Goal: Navigation & Orientation: Understand site structure

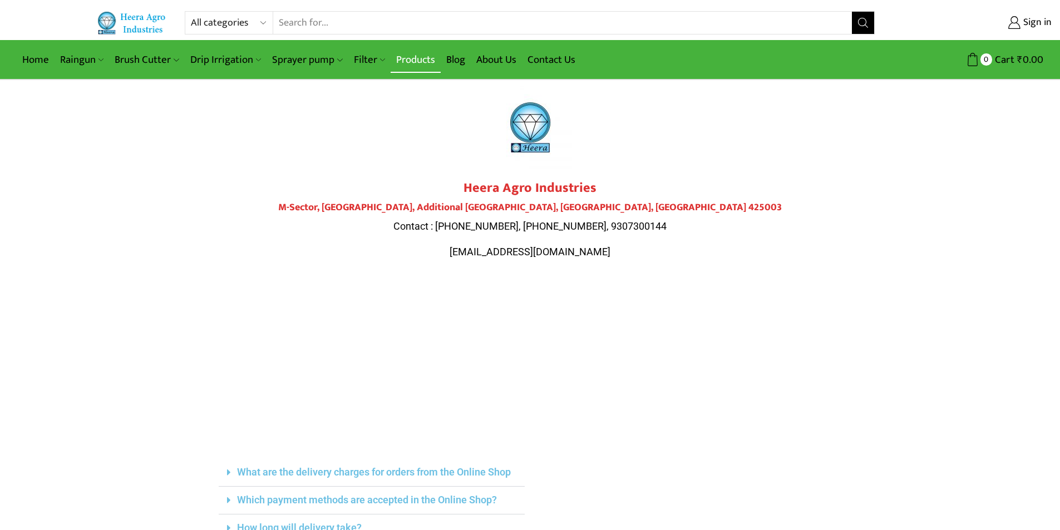
click at [409, 60] on link "Products" at bounding box center [416, 60] width 50 height 26
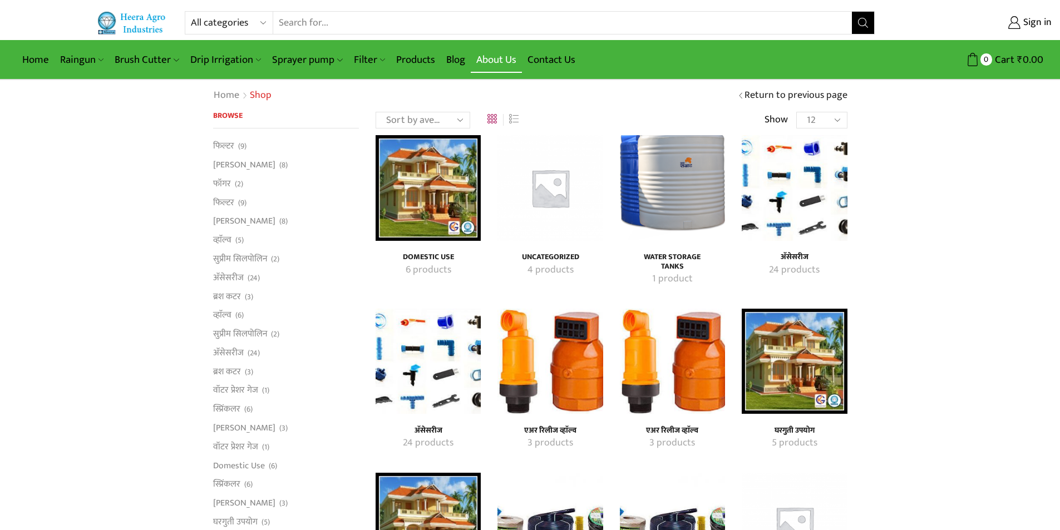
click at [493, 58] on link "About Us" at bounding box center [496, 60] width 51 height 26
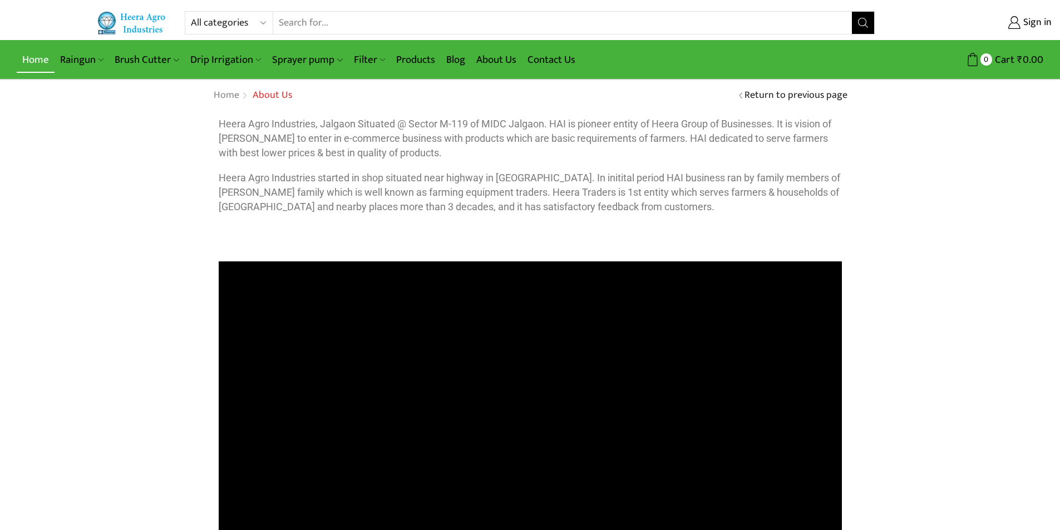
click at [41, 58] on link "Home" at bounding box center [36, 60] width 38 height 26
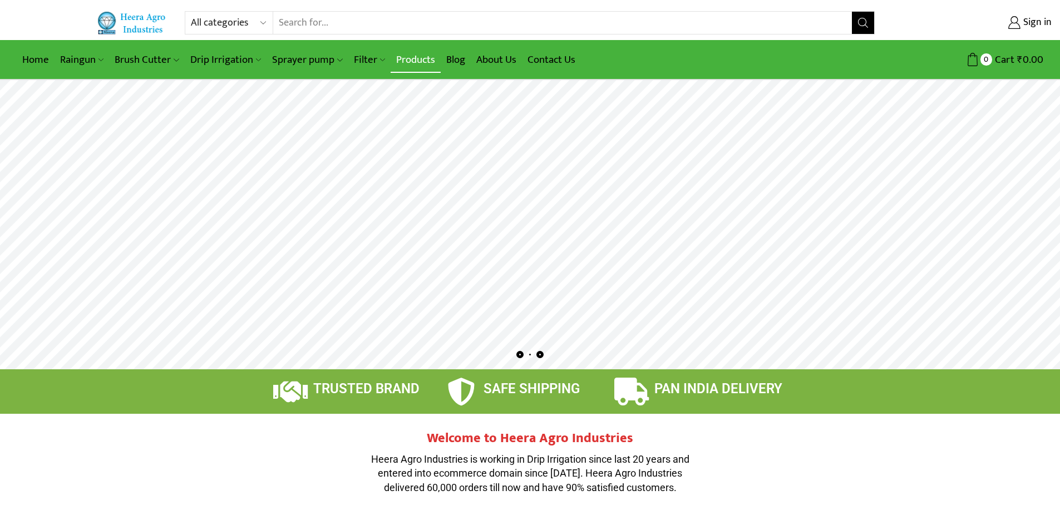
click at [420, 63] on link "Products" at bounding box center [416, 60] width 50 height 26
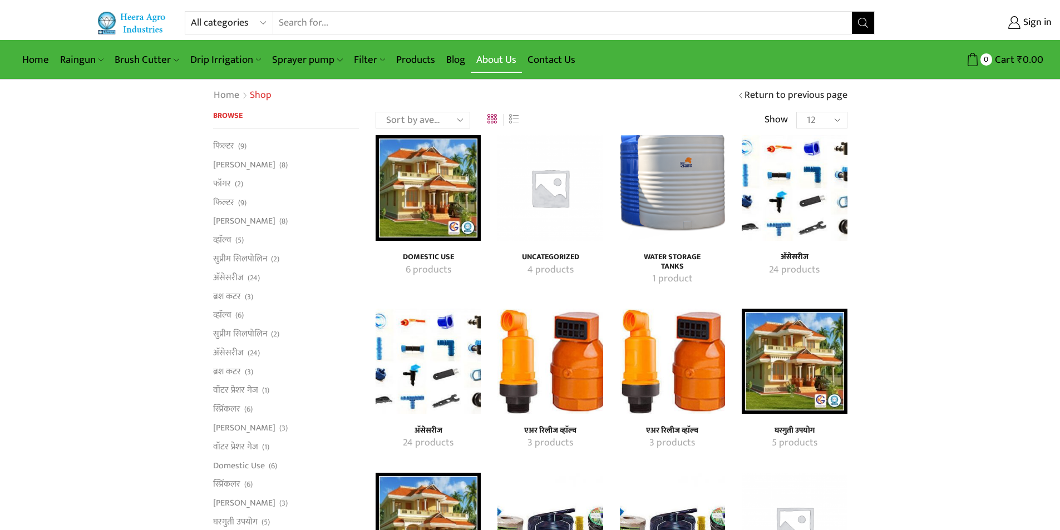
click at [500, 55] on link "About Us" at bounding box center [496, 60] width 51 height 26
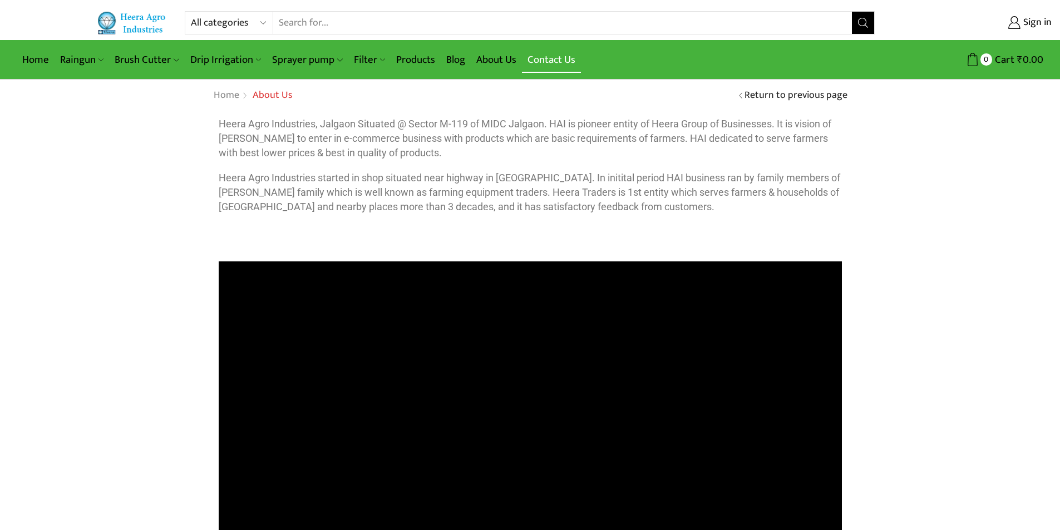
click at [552, 58] on link "Contact Us" at bounding box center [551, 60] width 59 height 26
